Goal: Information Seeking & Learning: Understand process/instructions

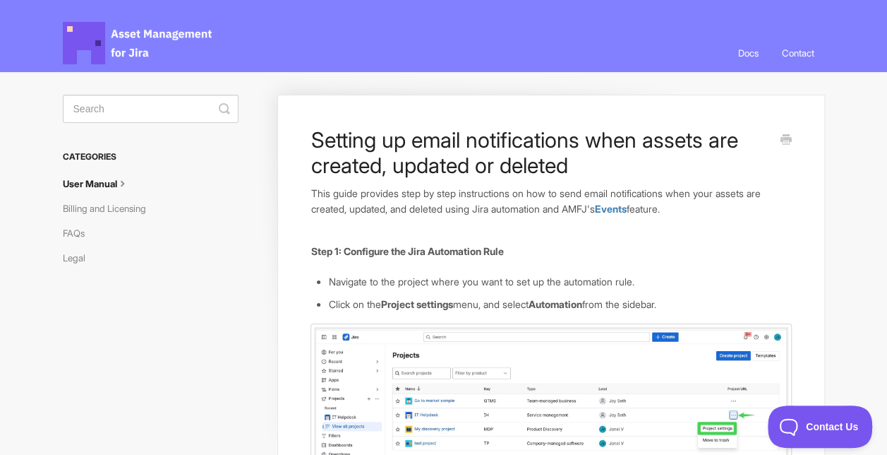
click at [128, 180] on icon at bounding box center [122, 181] width 11 height 11
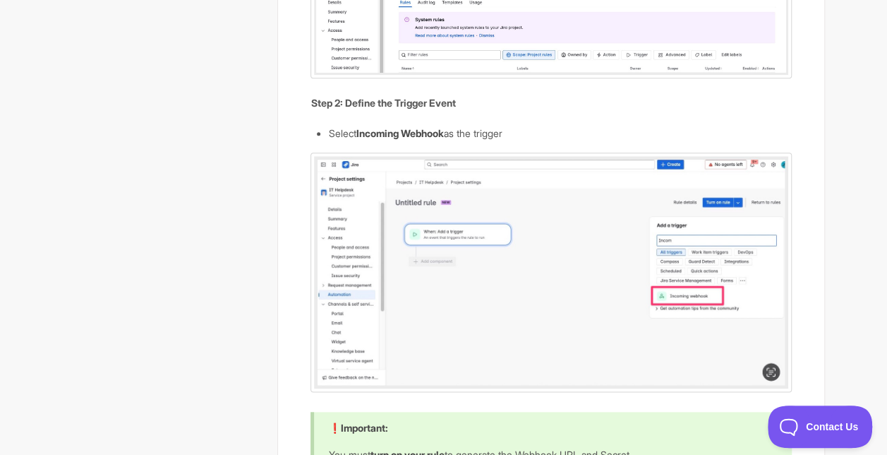
scroll to position [690, 0]
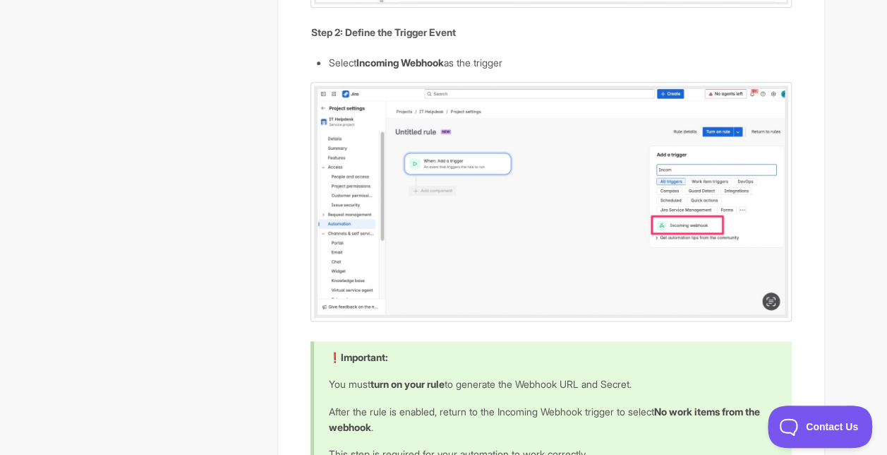
click at [774, 294] on img at bounding box center [551, 201] width 481 height 239
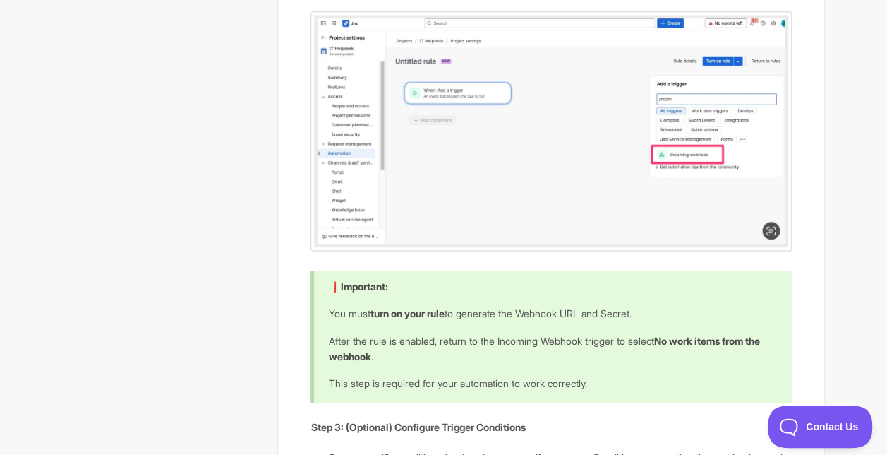
scroll to position [832, 0]
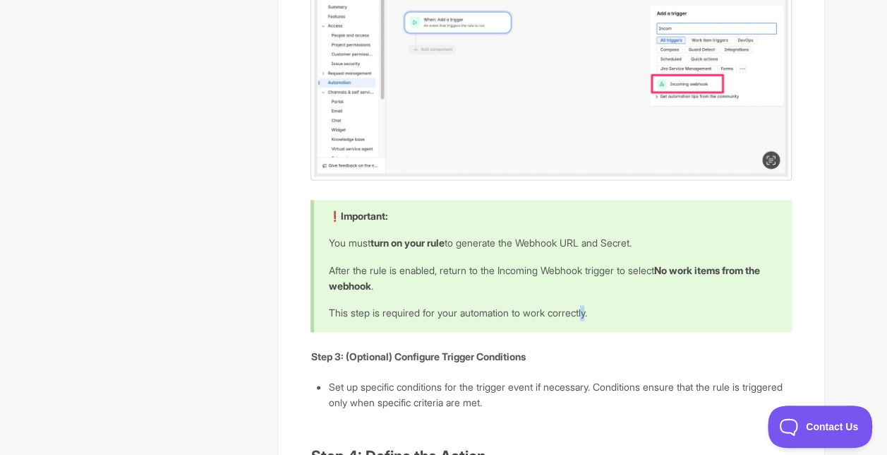
click at [594, 311] on p "This step is required for your automation to work correctly." at bounding box center [550, 313] width 445 height 16
click at [590, 311] on p "This step is required for your automation to work correctly." at bounding box center [550, 313] width 445 height 16
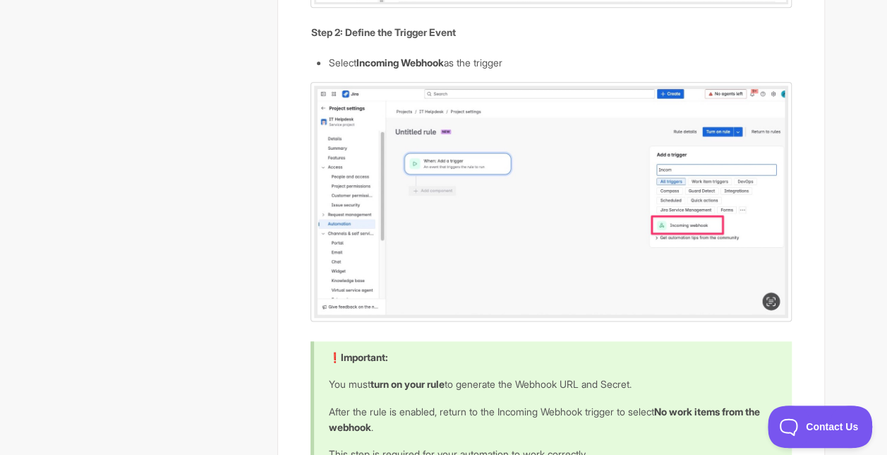
scroll to position [337, 0]
